Goal: Transaction & Acquisition: Obtain resource

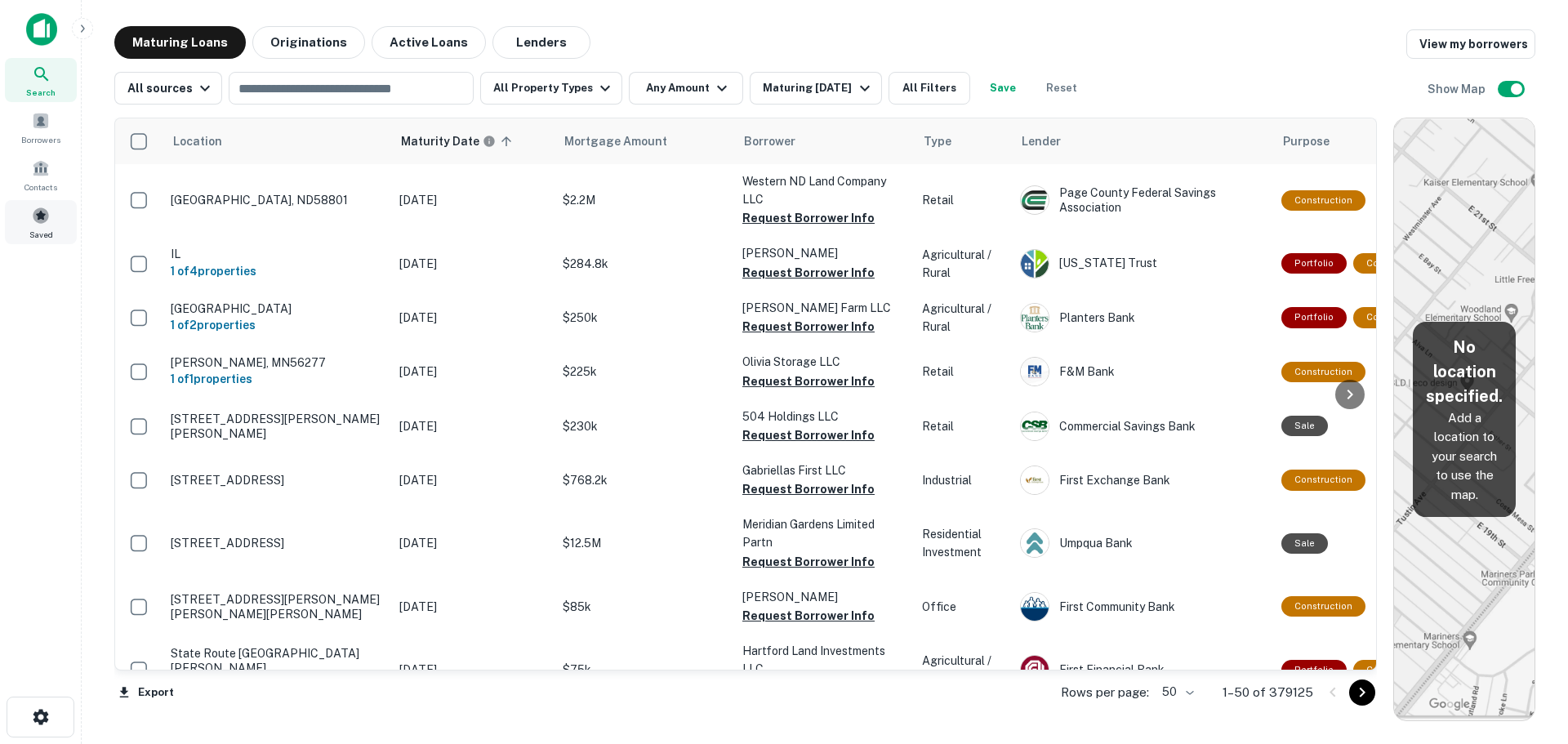
click at [44, 218] on span at bounding box center [41, 215] width 18 height 18
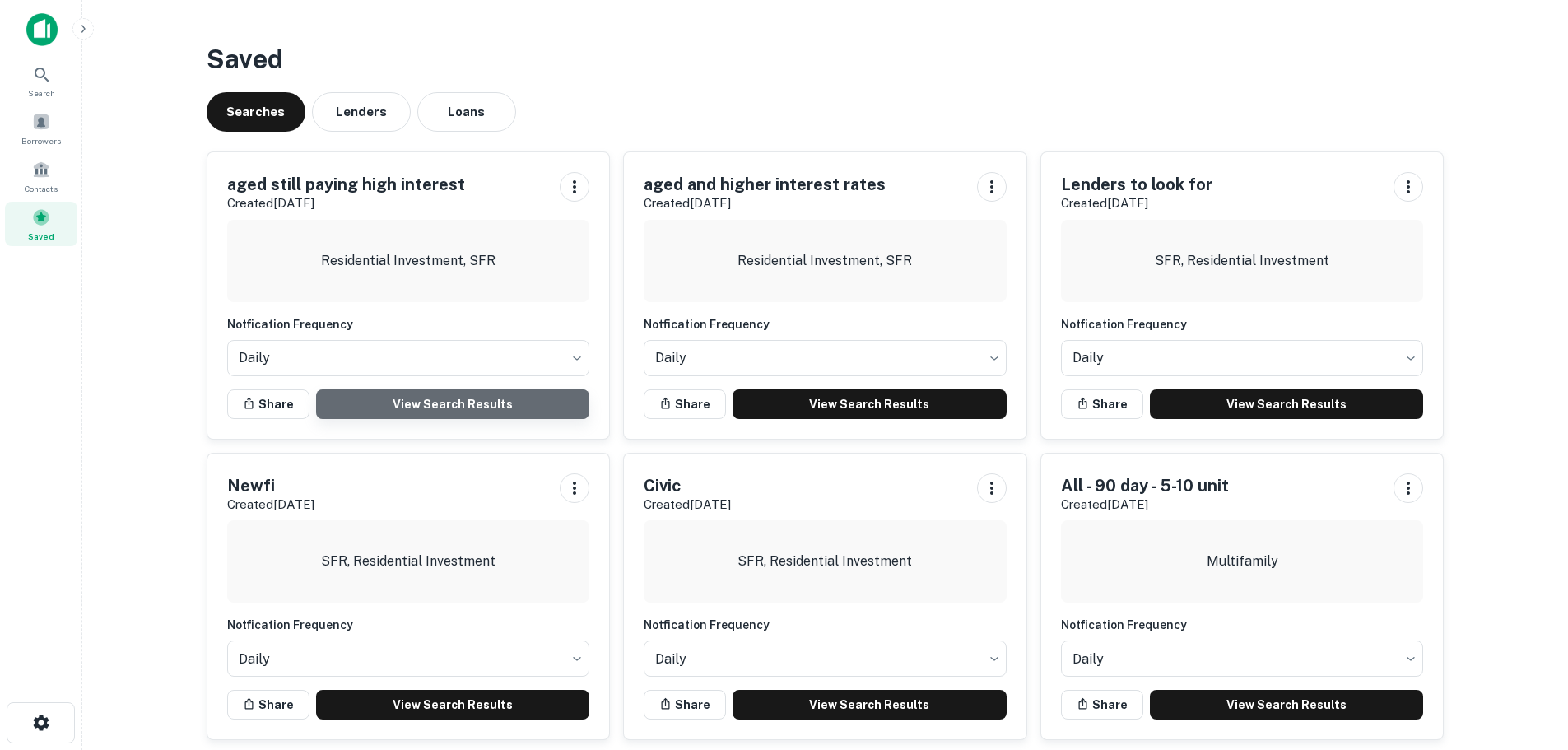
click at [510, 407] on link "View Search Results" at bounding box center [453, 404] width 274 height 29
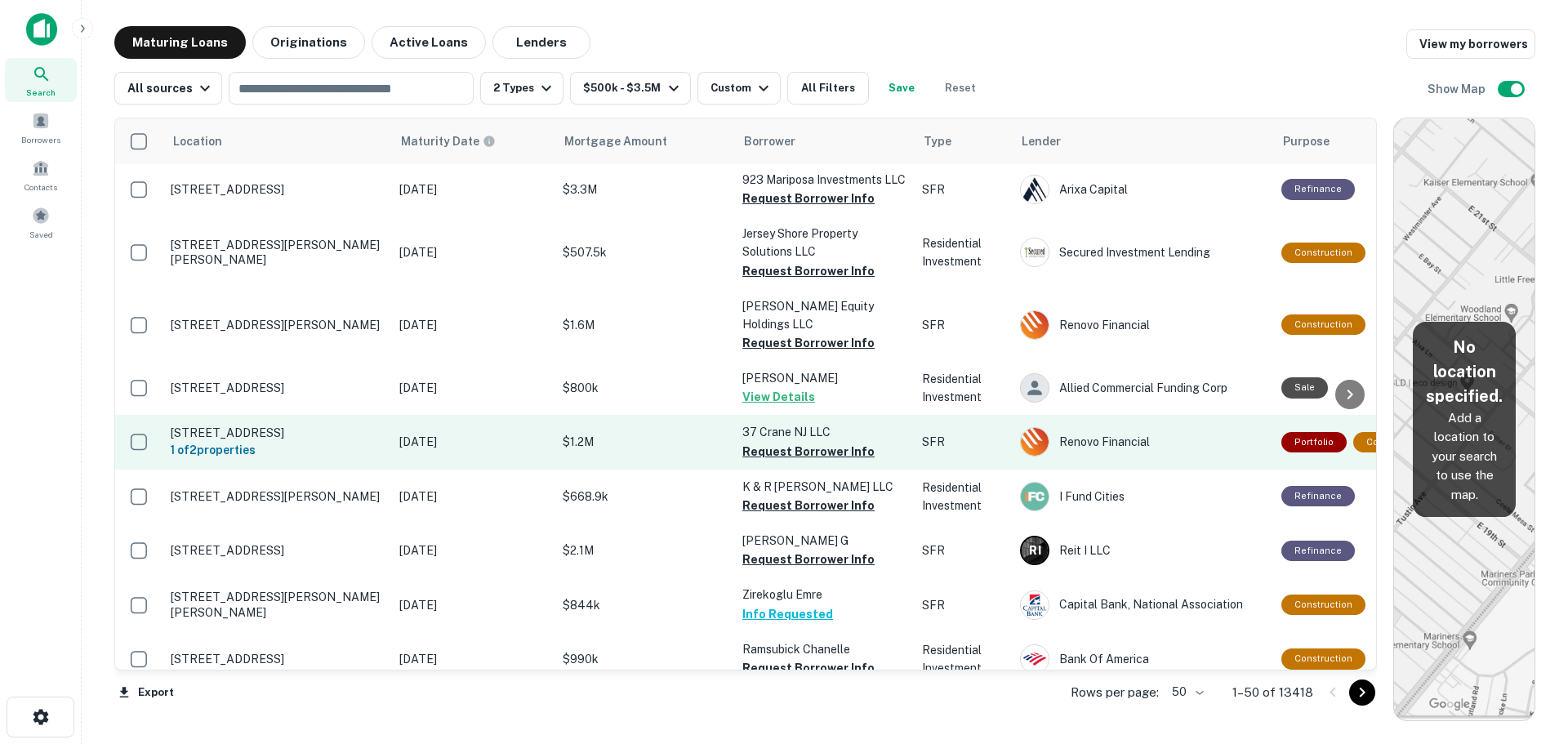
scroll to position [2426, 0]
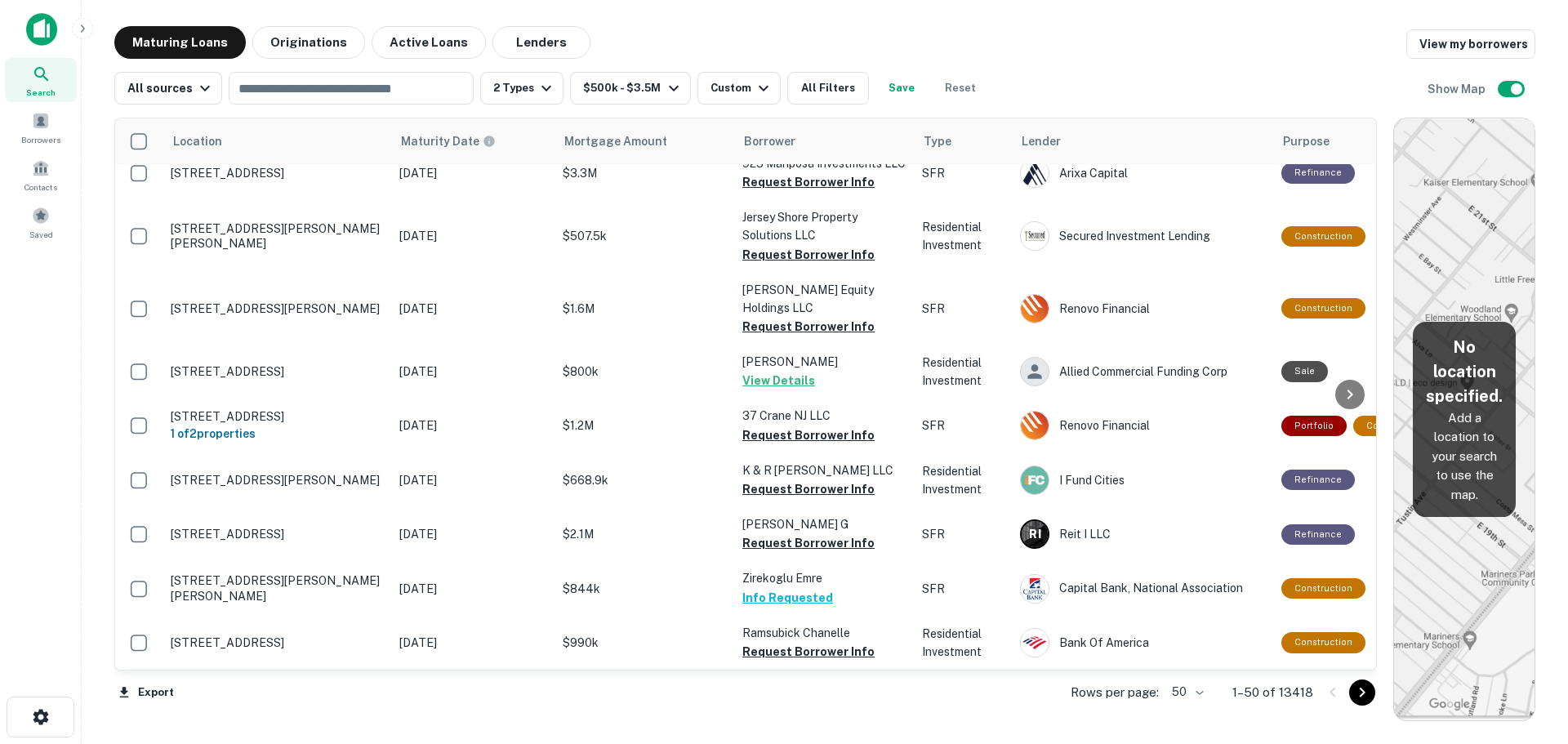
click at [1183, 688] on body "Search Borrowers Contacts Saved Maturing Loans Originations Active Loans Lender…" at bounding box center [784, 372] width 1568 height 744
click at [1188, 644] on li "25" at bounding box center [1189, 651] width 47 height 29
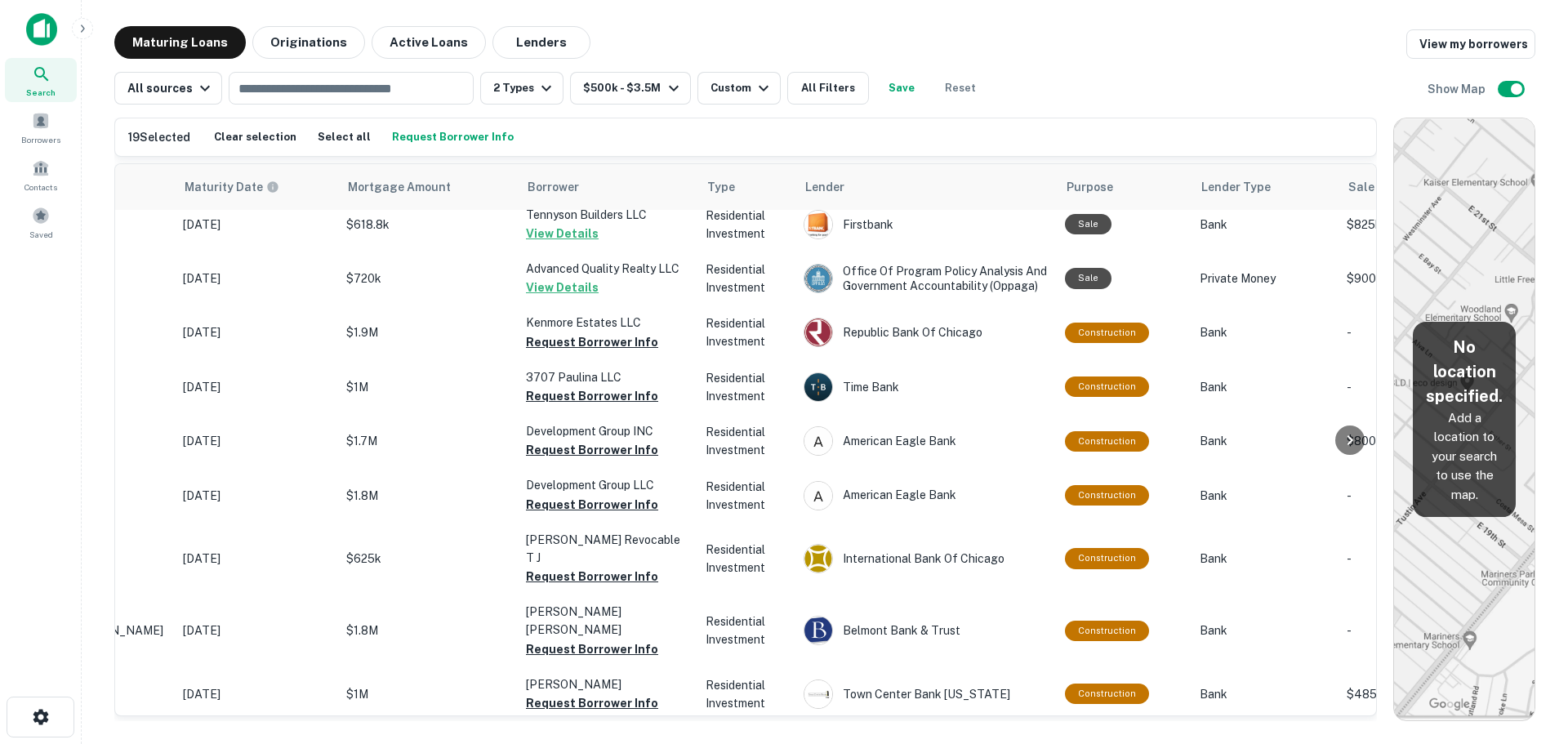
scroll to position [964, 0]
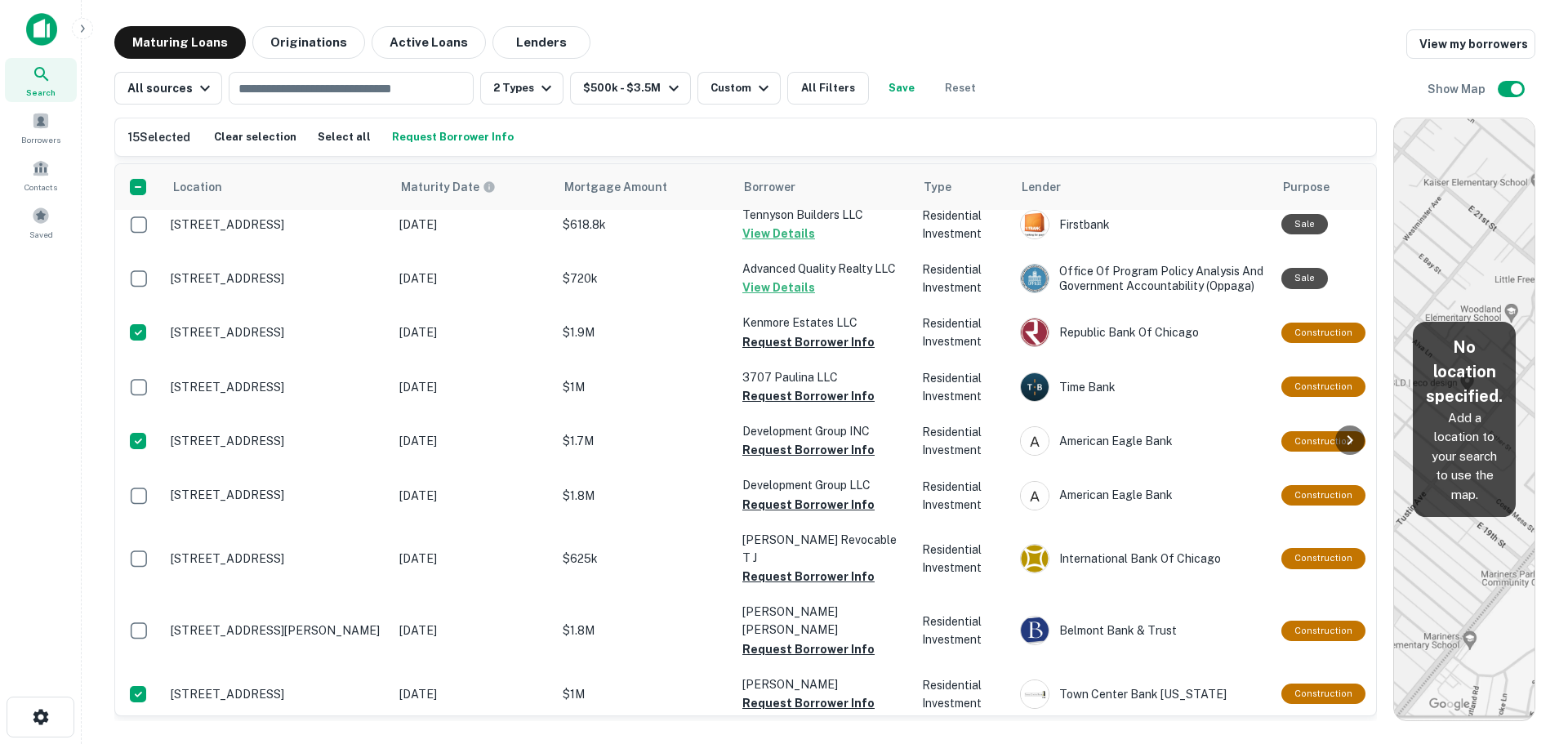
click at [467, 133] on button "Request Borrower Info" at bounding box center [453, 137] width 130 height 25
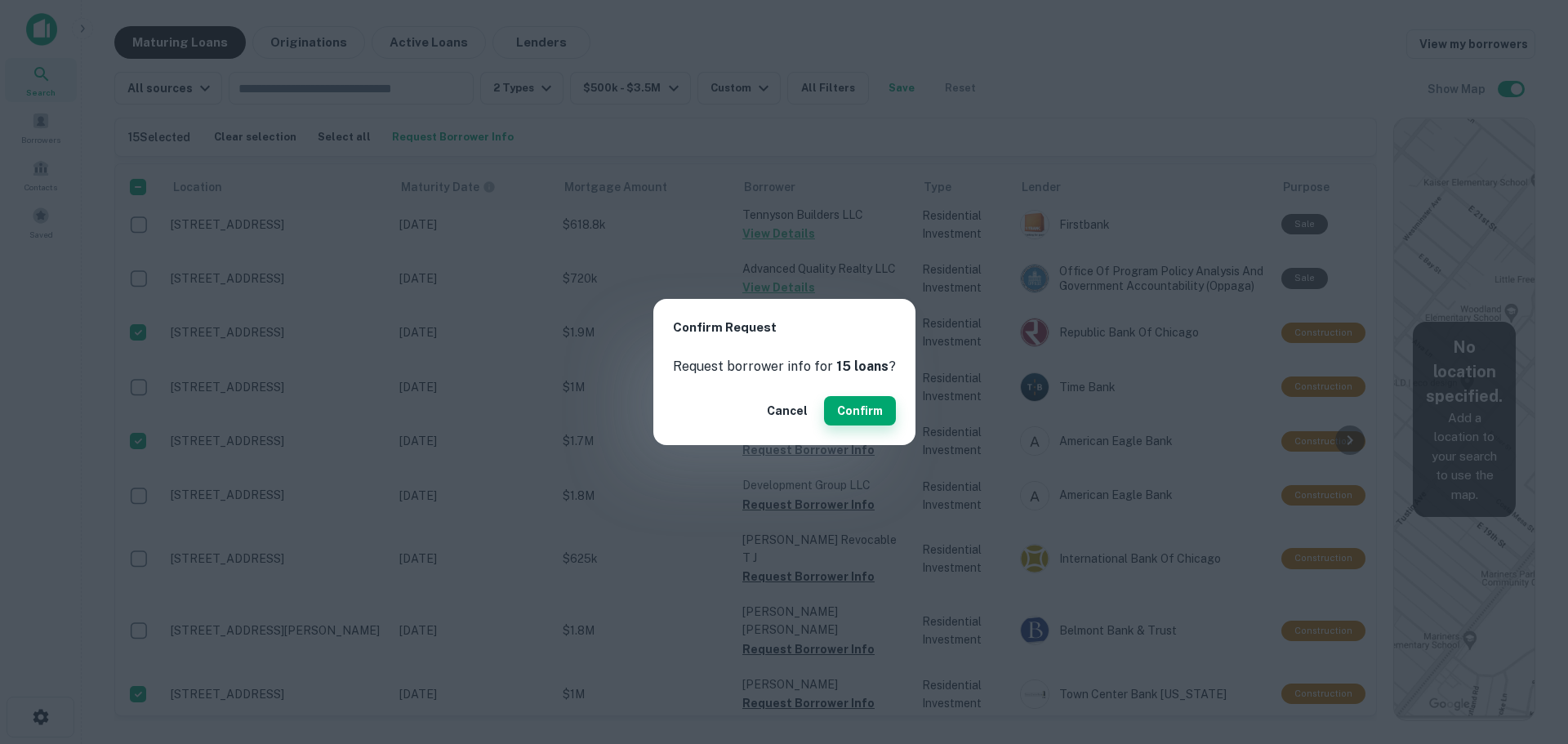
click at [835, 401] on button "Confirm" at bounding box center [860, 411] width 72 height 29
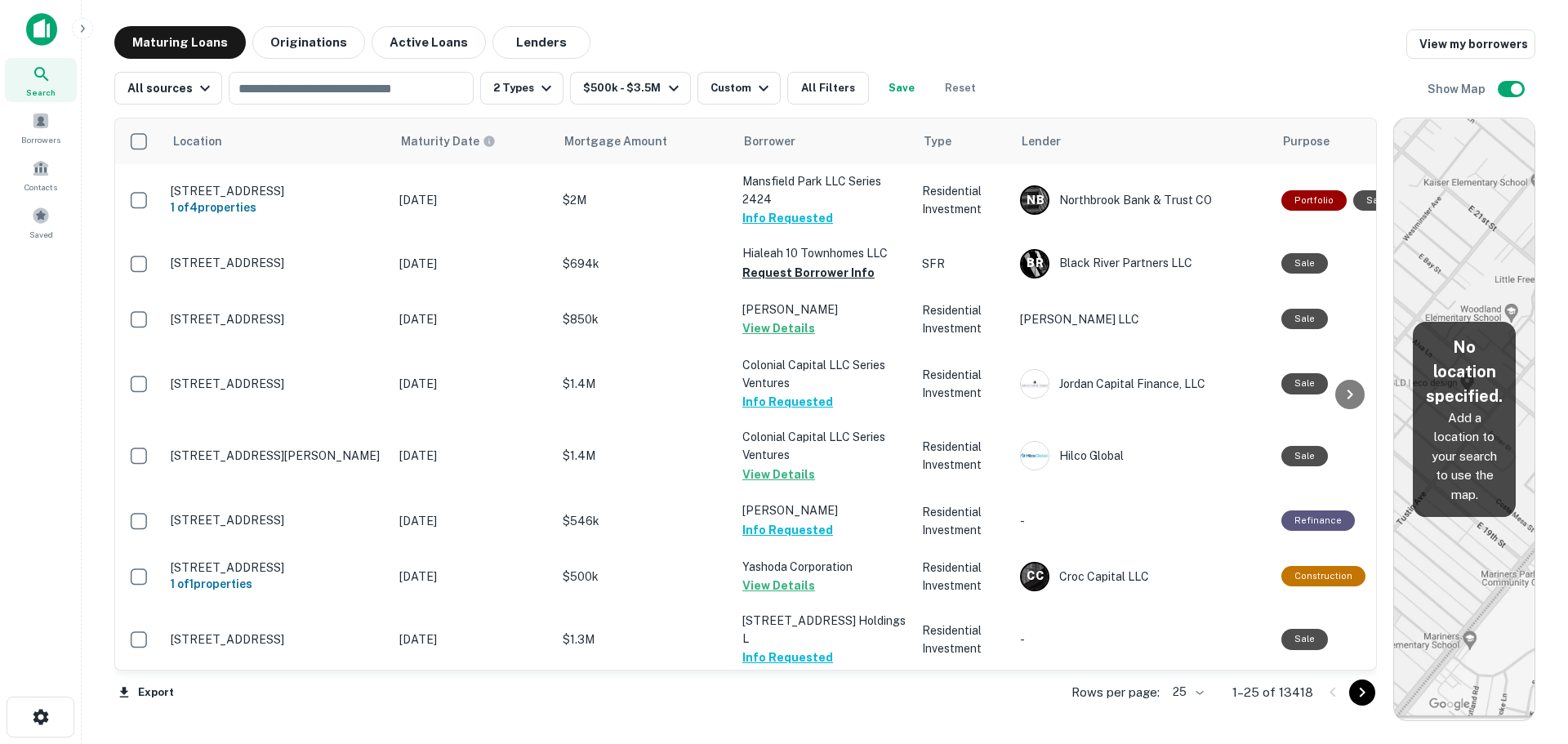
scroll to position [964, 0]
